Goal: Transaction & Acquisition: Subscribe to service/newsletter

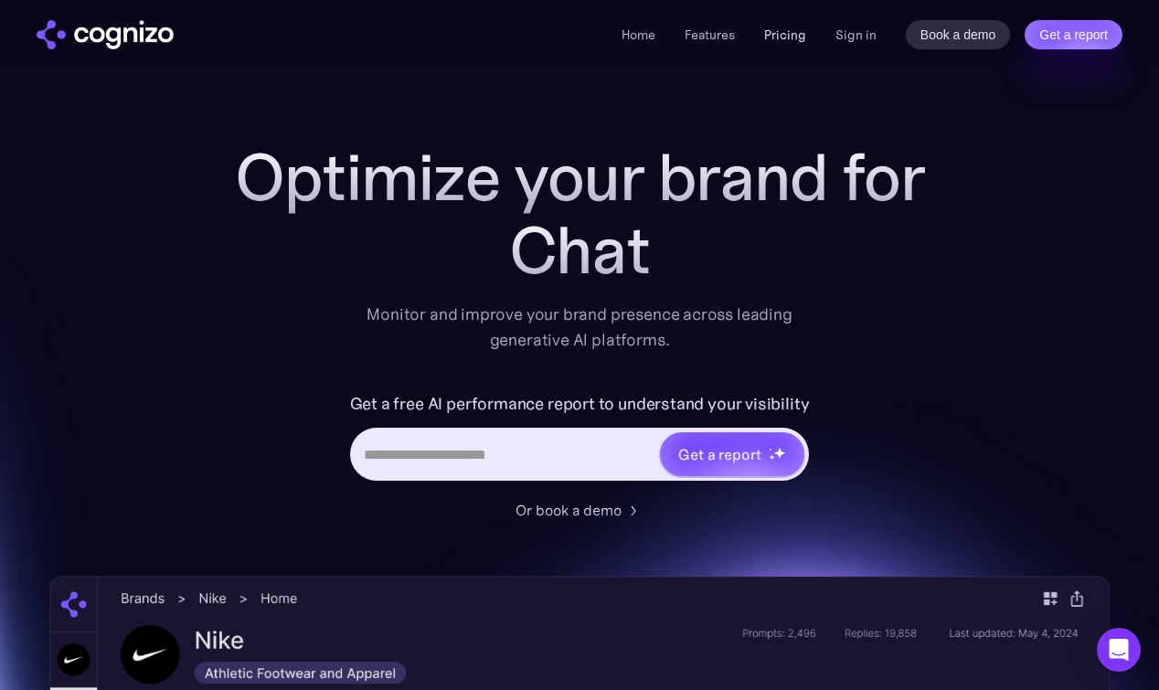
click at [779, 35] on link "Pricing" at bounding box center [785, 35] width 42 height 16
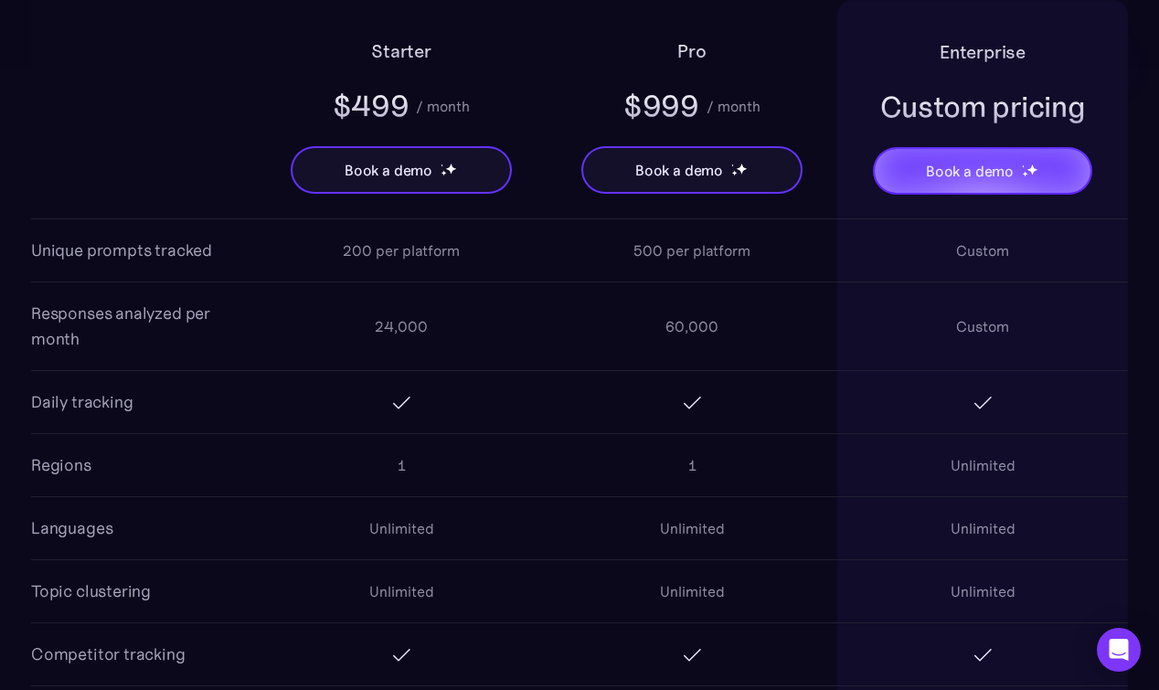
scroll to position [1567, 0]
drag, startPoint x: 31, startPoint y: 310, endPoint x: 119, endPoint y: 325, distance: 89.1
click at [119, 325] on div "Responses analyzed per month" at bounding box center [143, 325] width 225 height 51
copy div "Responses analyzed per month"
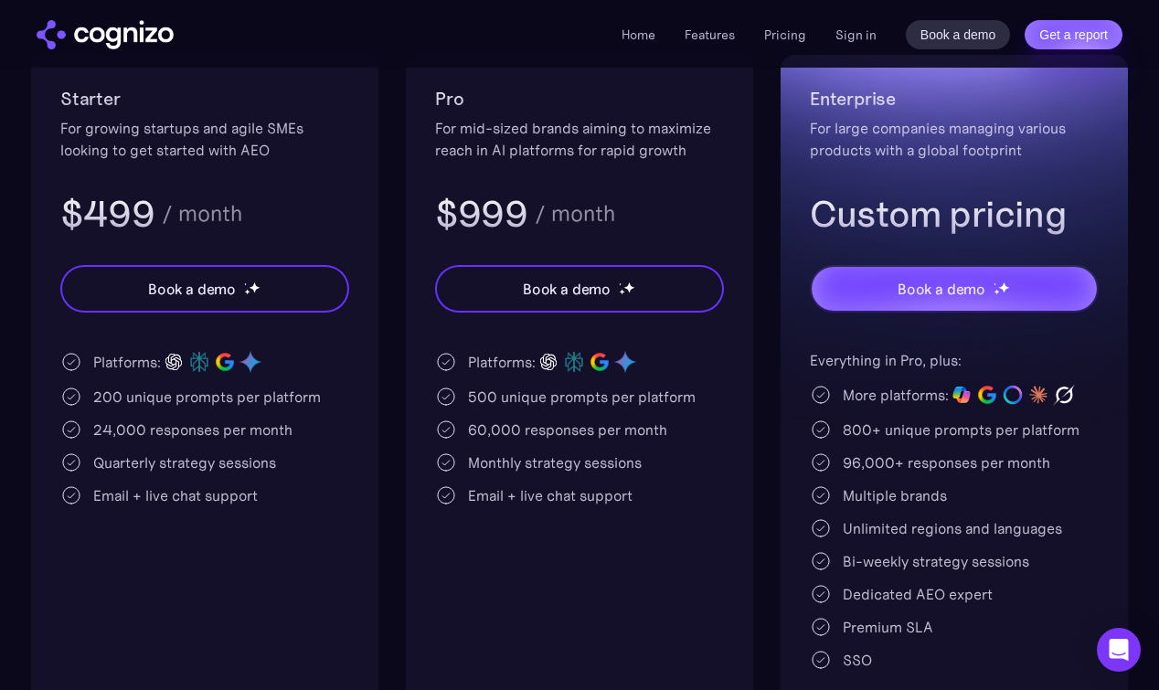
scroll to position [381, 0]
